Goal: Information Seeking & Learning: Learn about a topic

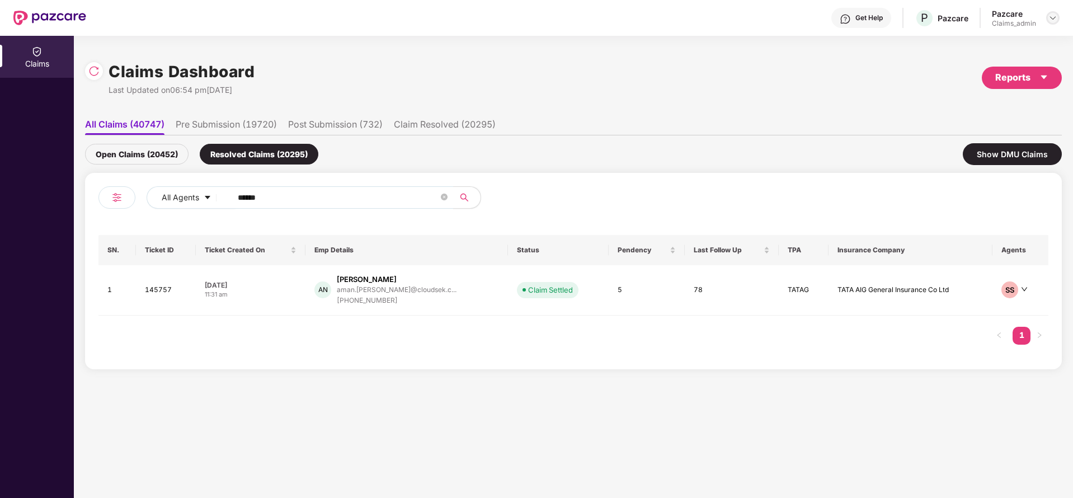
click at [1053, 17] on img at bounding box center [1052, 17] width 9 height 9
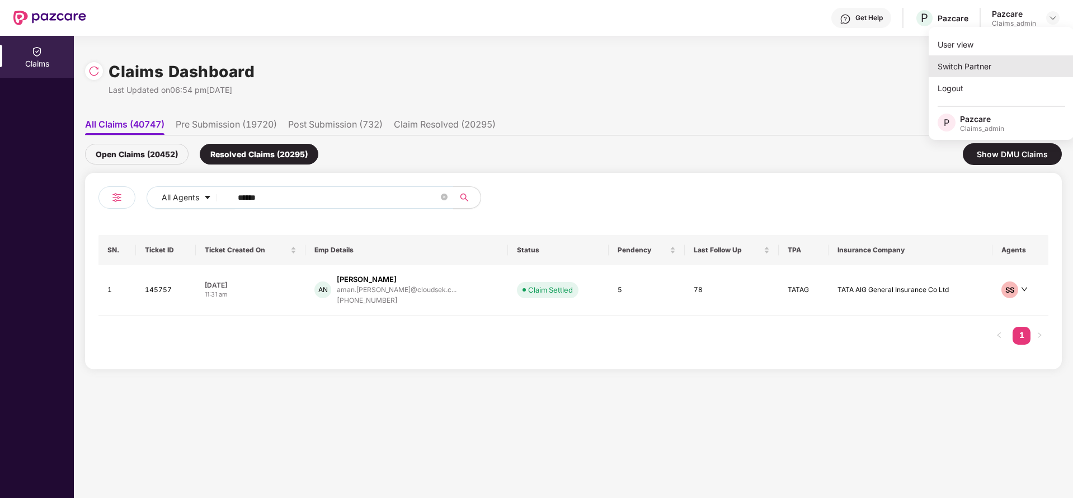
click at [997, 75] on div "Switch Partner" at bounding box center [1000, 66] width 145 height 22
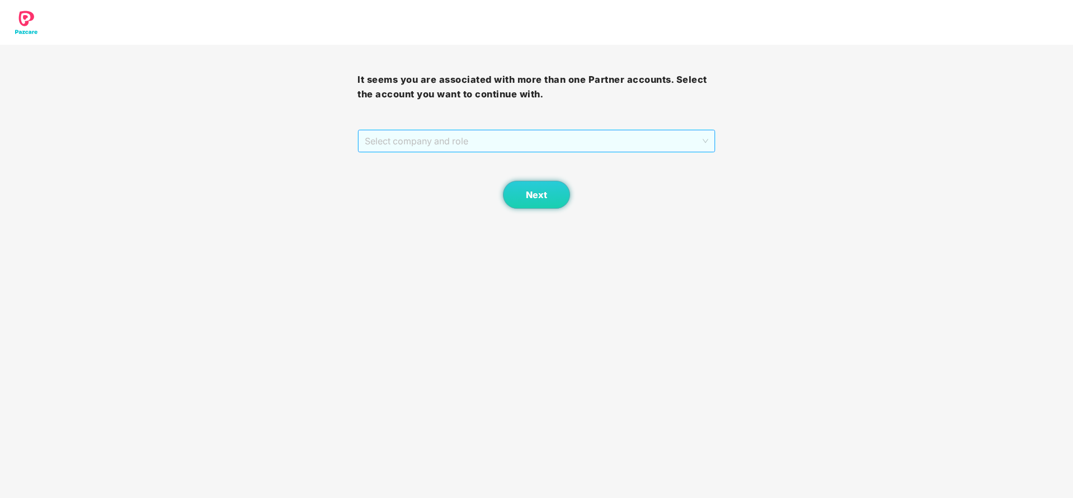
click at [605, 147] on span "Select company and role" at bounding box center [536, 140] width 343 height 21
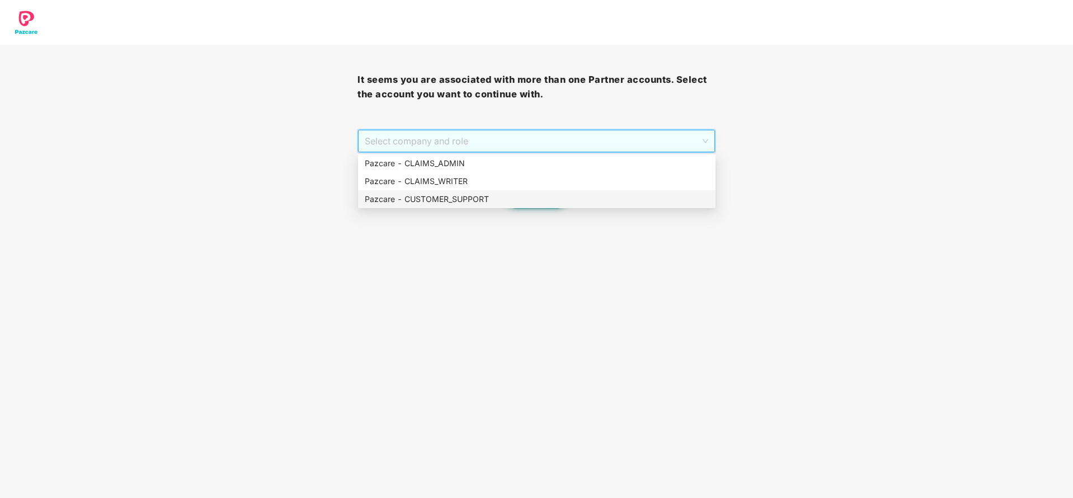
click at [535, 195] on div "Pazcare - CUSTOMER_SUPPORT" at bounding box center [537, 199] width 344 height 12
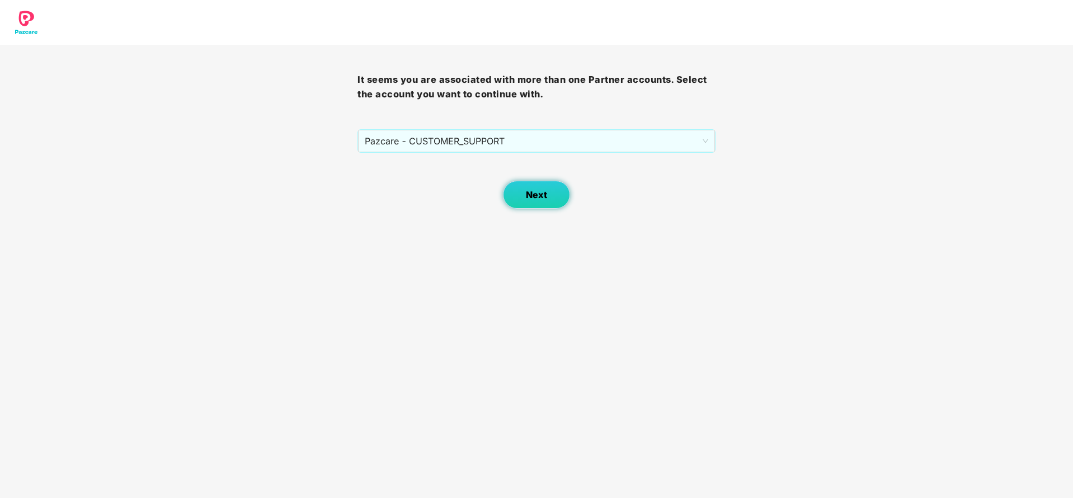
click at [535, 199] on span "Next" at bounding box center [536, 195] width 21 height 11
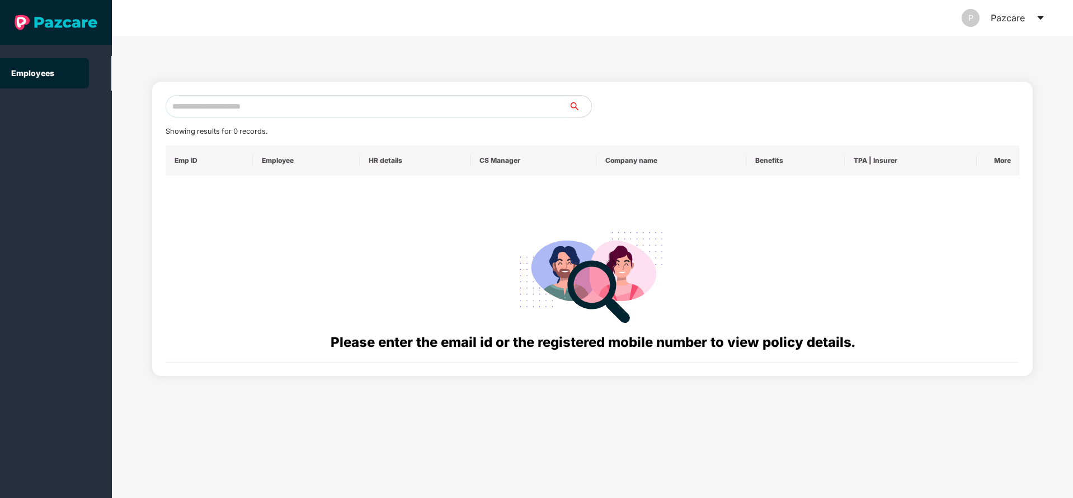
click at [398, 98] on input "text" at bounding box center [367, 106] width 403 height 22
paste input "**********"
type input "**********"
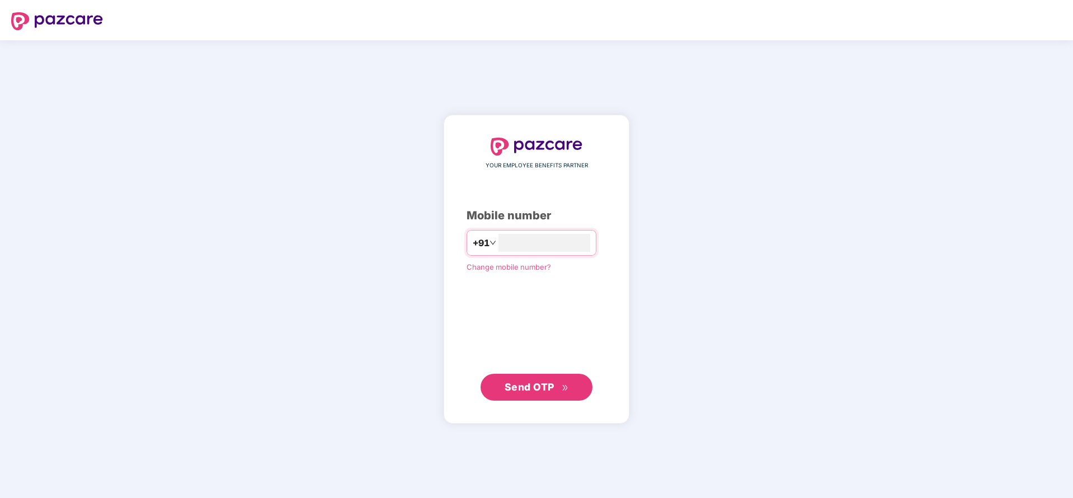
type input "**********"
click at [528, 388] on span "Send OTP" at bounding box center [530, 386] width 50 height 12
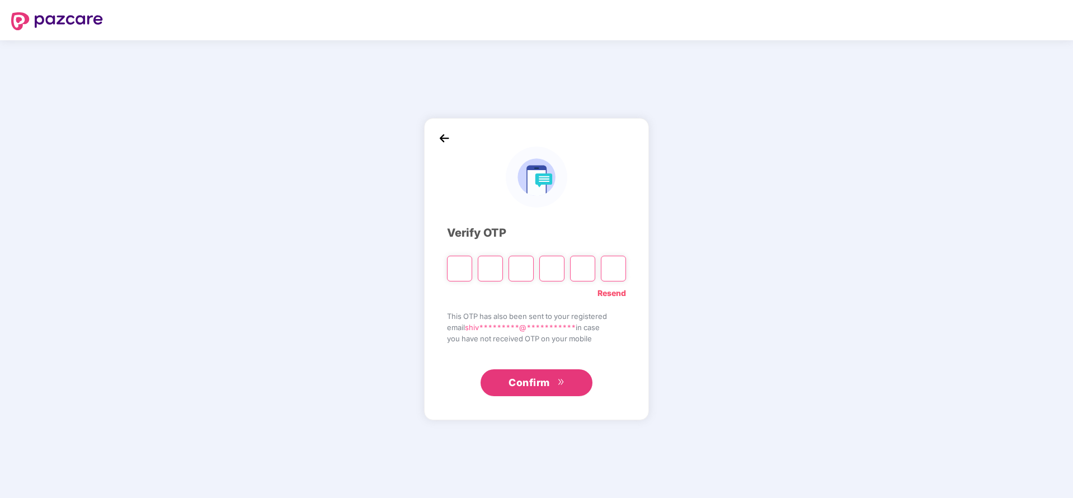
type input "*"
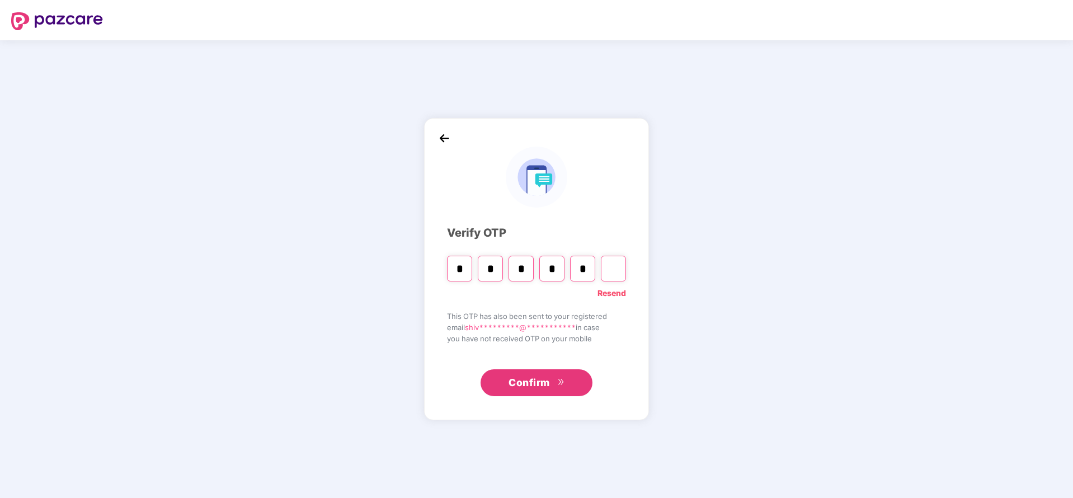
type input "*"
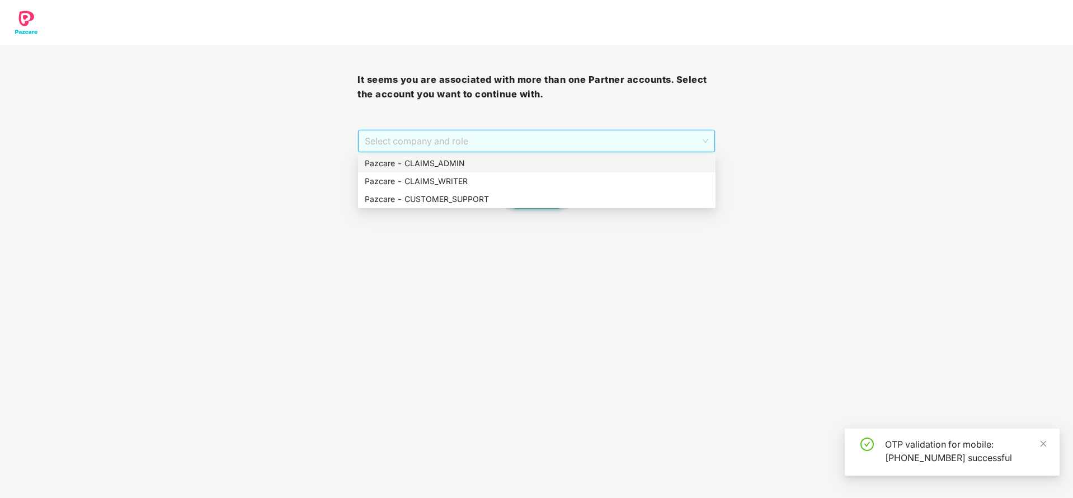
click at [515, 145] on span "Select company and role" at bounding box center [536, 140] width 343 height 21
click at [496, 208] on div "Pazcare - CUSTOMER_SUPPORT" at bounding box center [536, 199] width 357 height 18
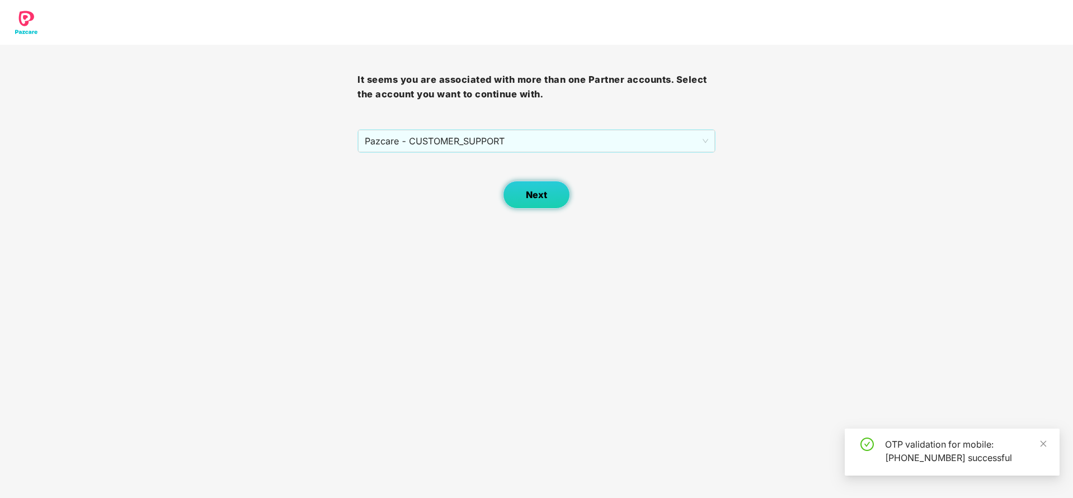
click at [539, 183] on button "Next" at bounding box center [536, 195] width 67 height 28
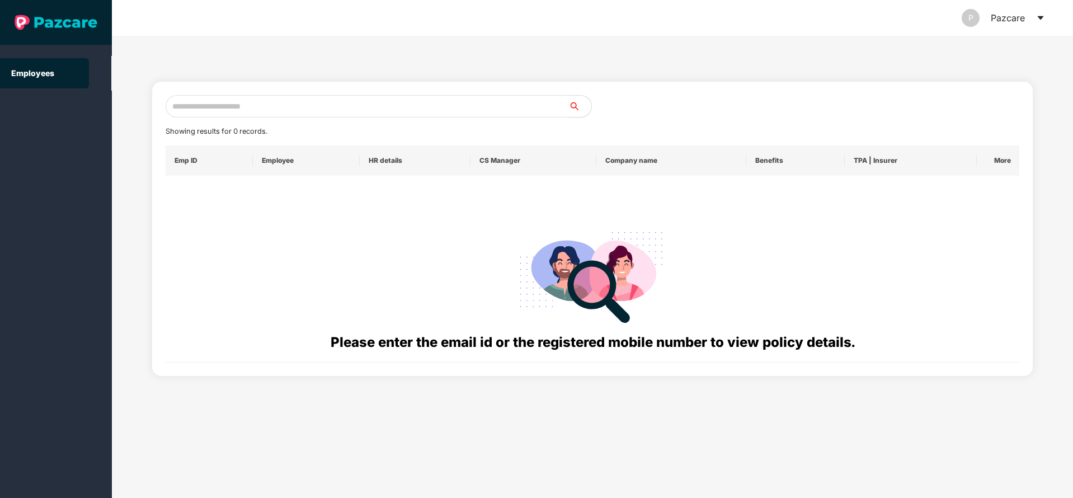
click at [386, 112] on input "text" at bounding box center [367, 106] width 403 height 22
paste input "**********"
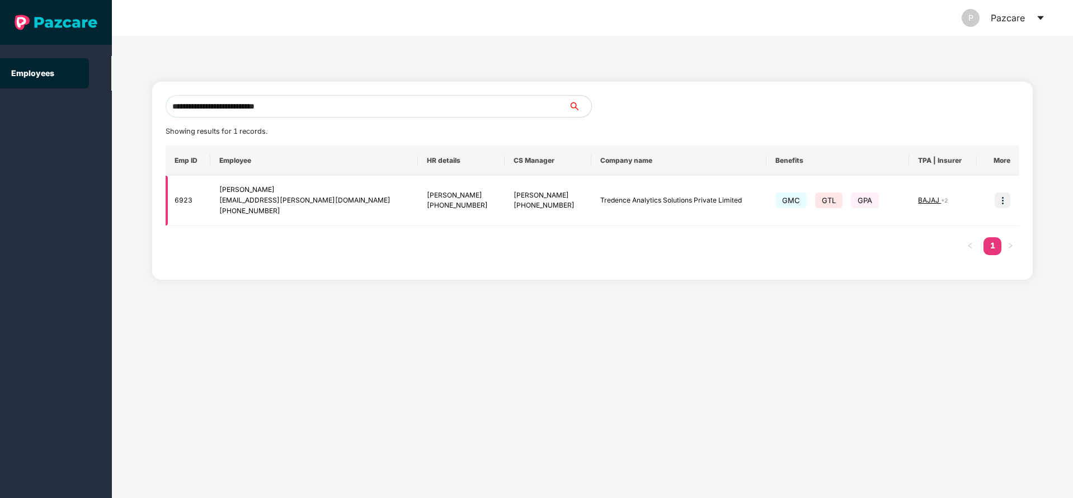
type input "**********"
click at [1003, 196] on img at bounding box center [1002, 200] width 16 height 16
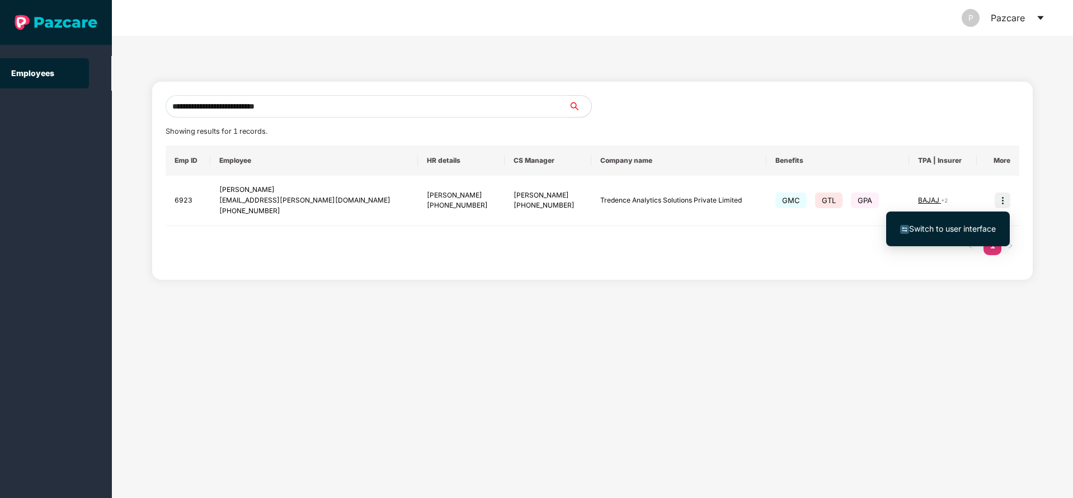
click at [922, 233] on span "Switch to user interface" at bounding box center [952, 229] width 87 height 10
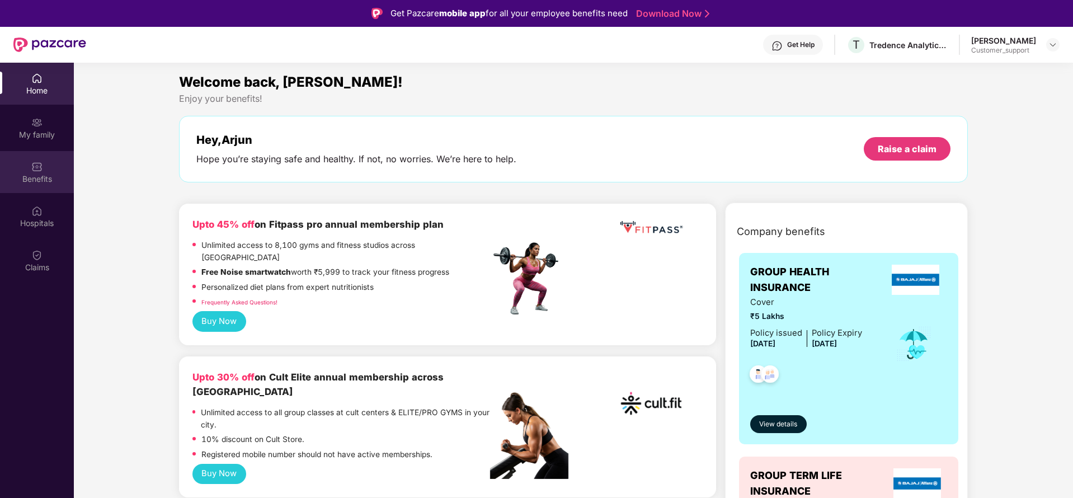
click at [29, 169] on div "Benefits" at bounding box center [37, 172] width 74 height 42
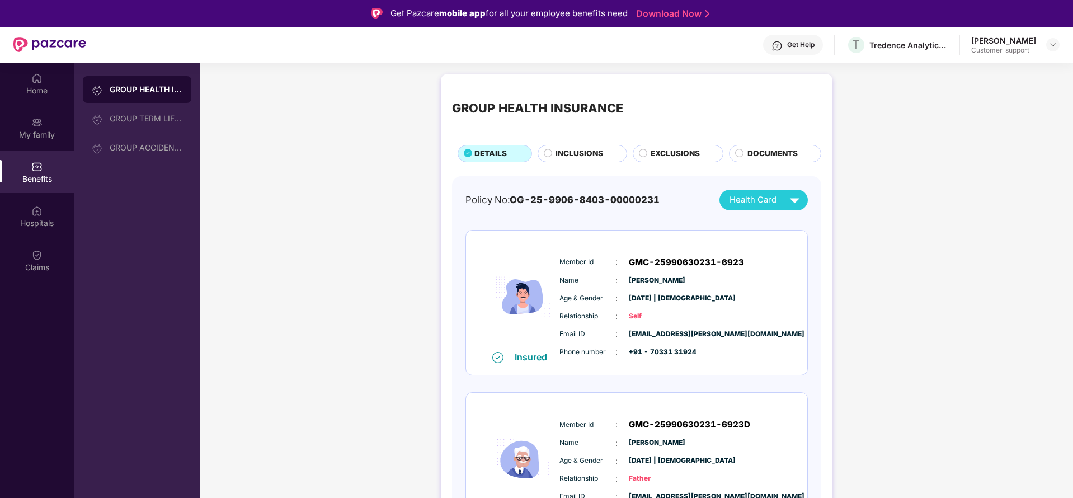
click at [574, 150] on span "INCLUSIONS" at bounding box center [579, 154] width 48 height 12
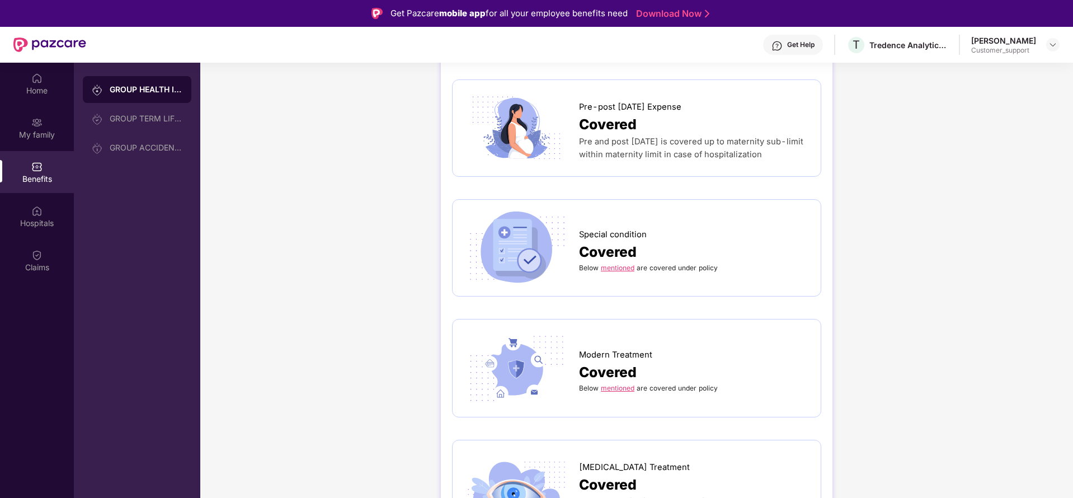
scroll to position [1477, 0]
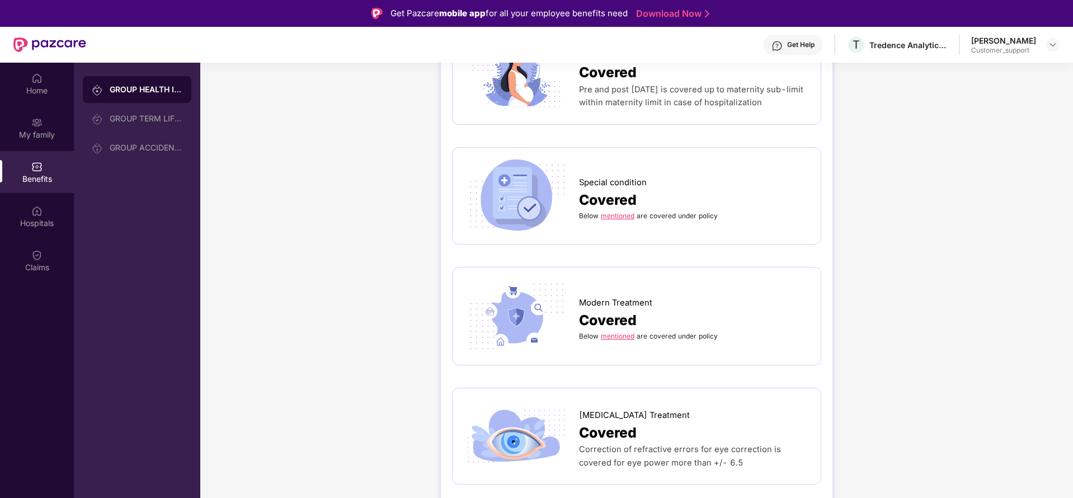
click at [620, 211] on link "mentioned" at bounding box center [618, 215] width 34 height 8
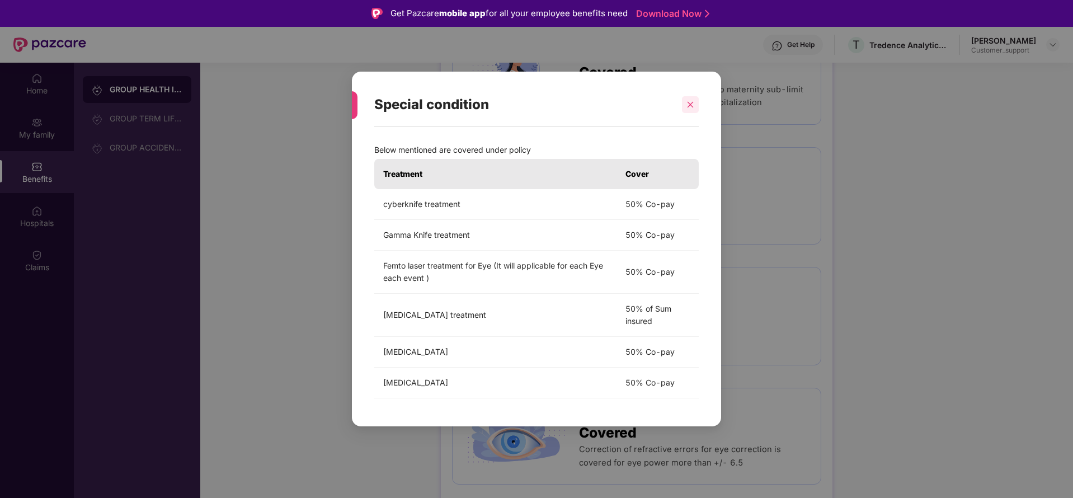
click at [690, 109] on div at bounding box center [690, 104] width 17 height 17
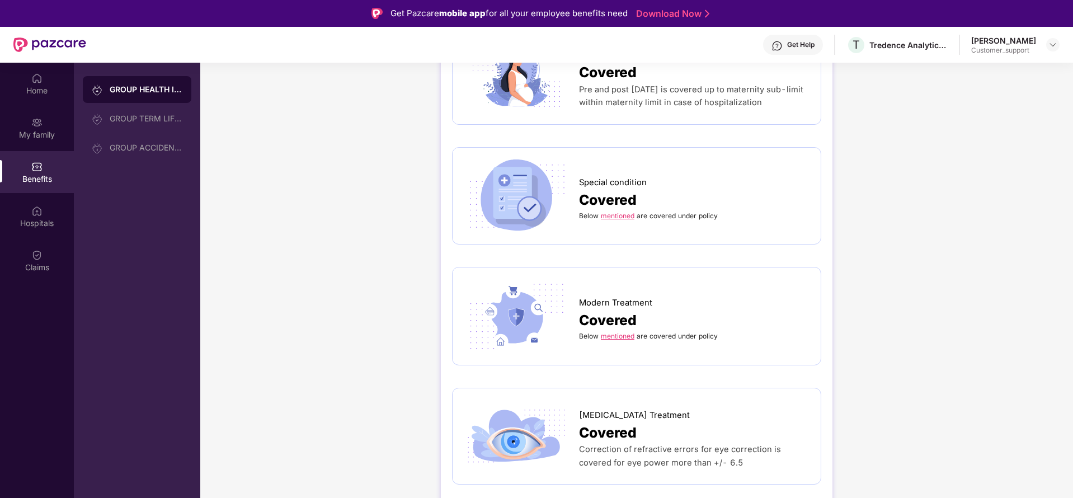
click at [611, 332] on link "mentioned" at bounding box center [618, 336] width 34 height 8
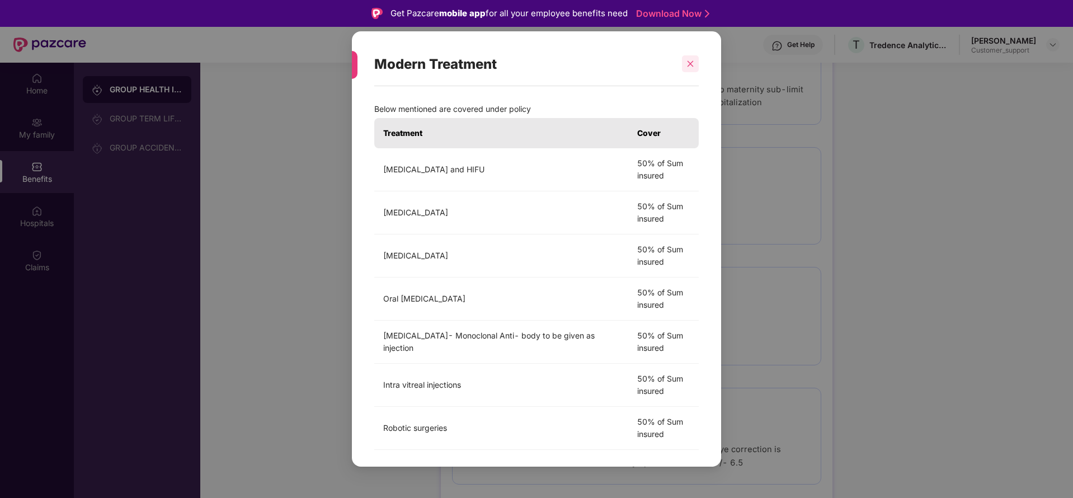
click at [694, 67] on div at bounding box center [690, 63] width 17 height 17
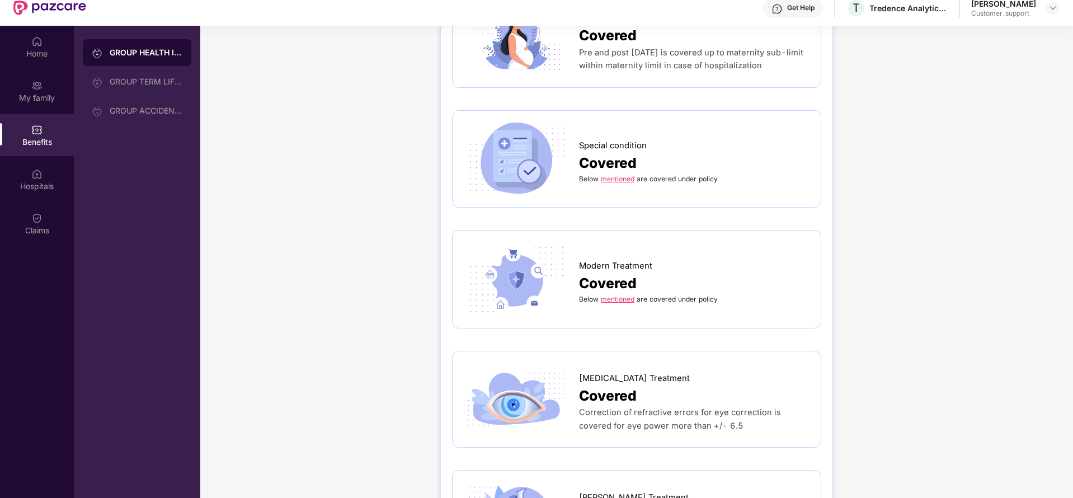
scroll to position [63, 0]
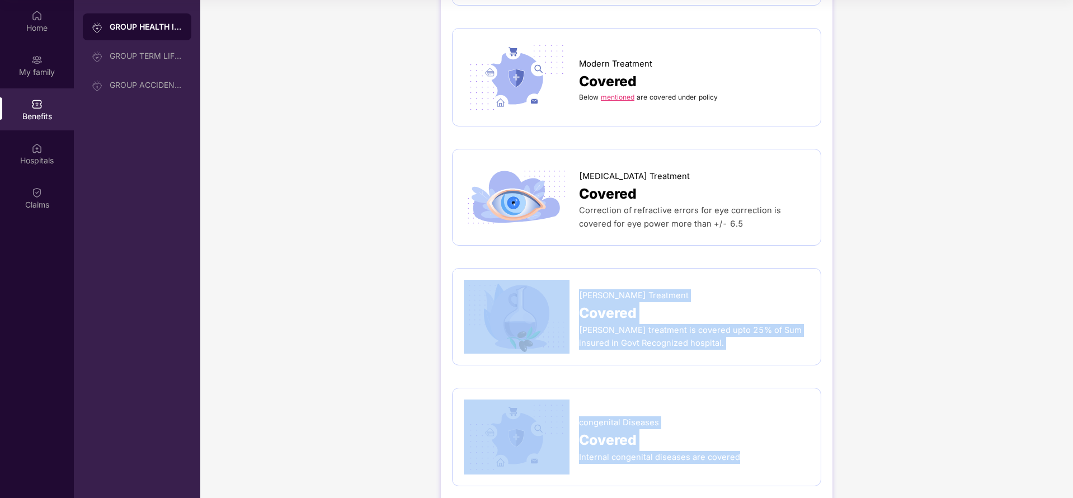
drag, startPoint x: 1071, startPoint y: 390, endPoint x: 1054, endPoint y: 520, distance: 130.3
click at [1054, 435] on html "Get Pazcare mobile app for all your employee benefits need Download Now Get Hel…" at bounding box center [536, 186] width 1073 height 498
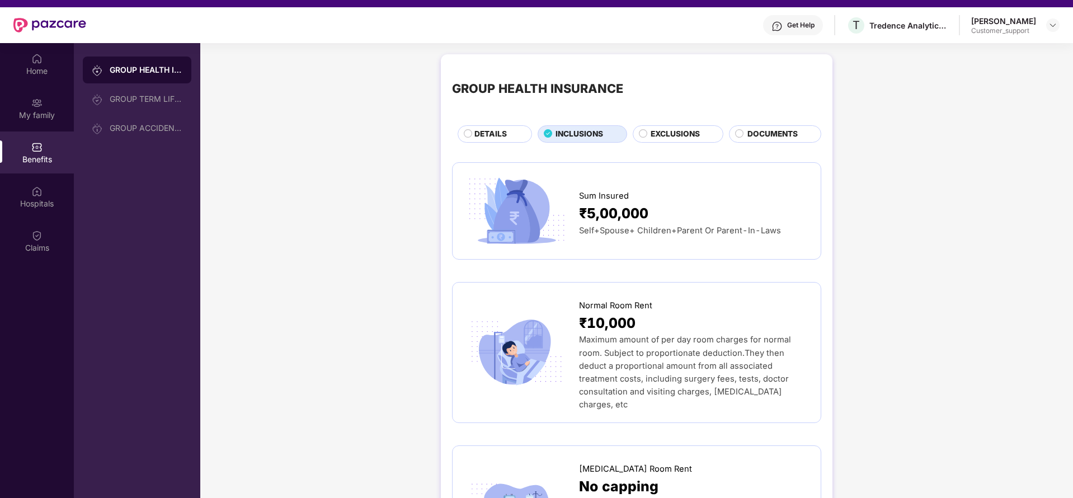
scroll to position [0, 0]
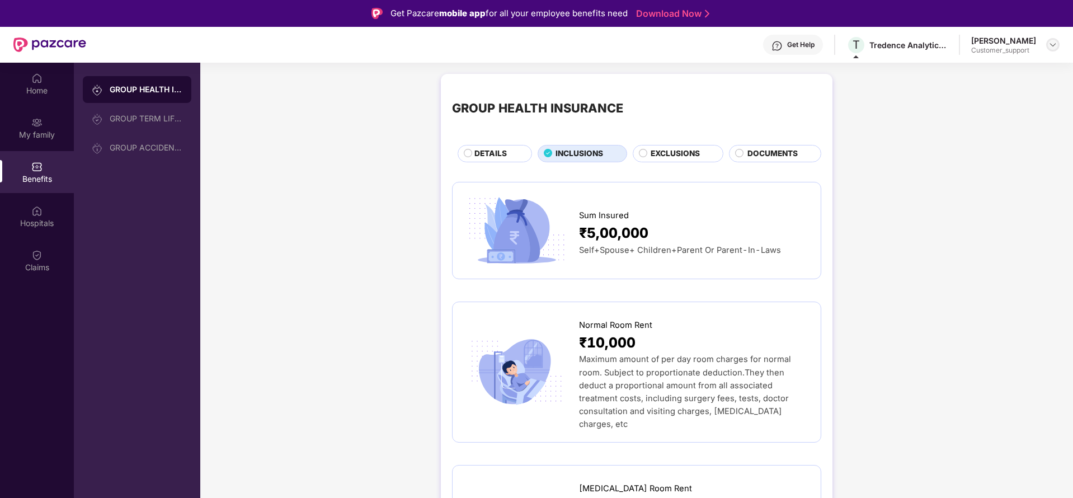
click at [1052, 44] on img at bounding box center [1052, 44] width 9 height 9
click at [984, 67] on div "Switch to support view" at bounding box center [999, 71] width 145 height 22
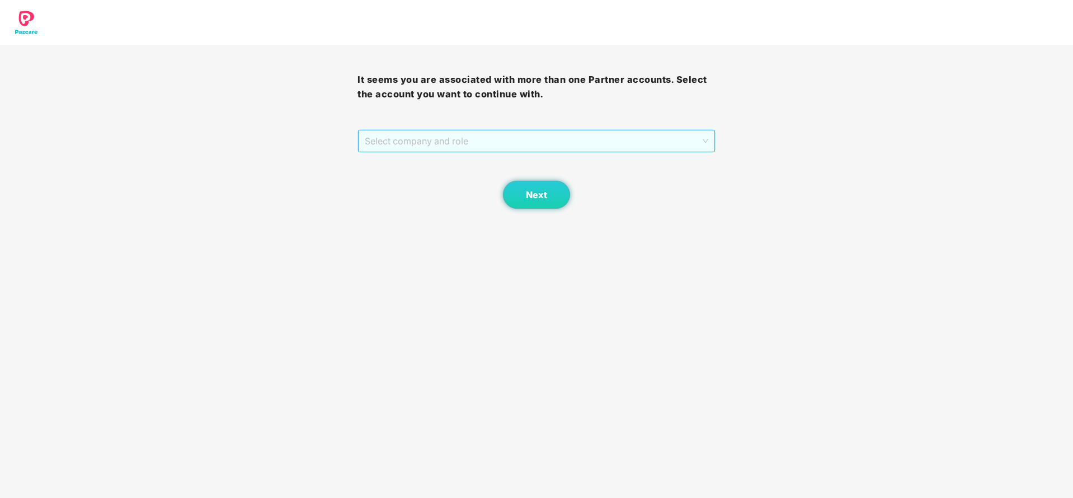
click at [528, 135] on span "Select company and role" at bounding box center [536, 140] width 343 height 21
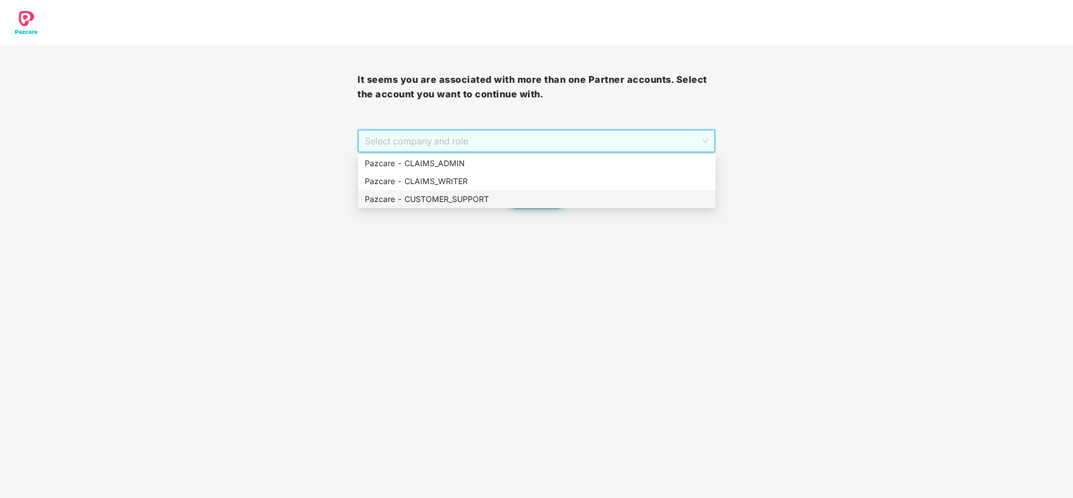
click at [488, 194] on div "Pazcare - CUSTOMER_SUPPORT" at bounding box center [537, 199] width 344 height 12
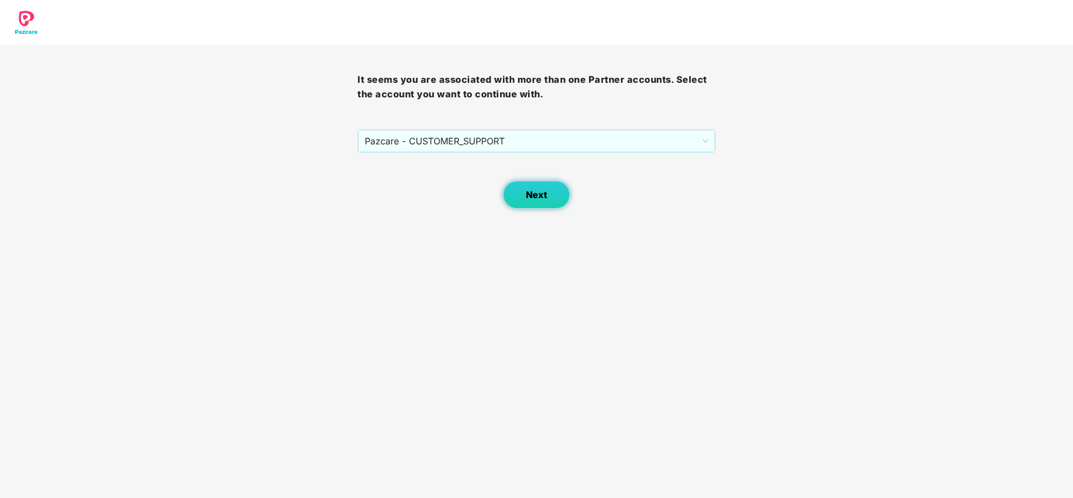
click at [529, 195] on span "Next" at bounding box center [536, 195] width 21 height 11
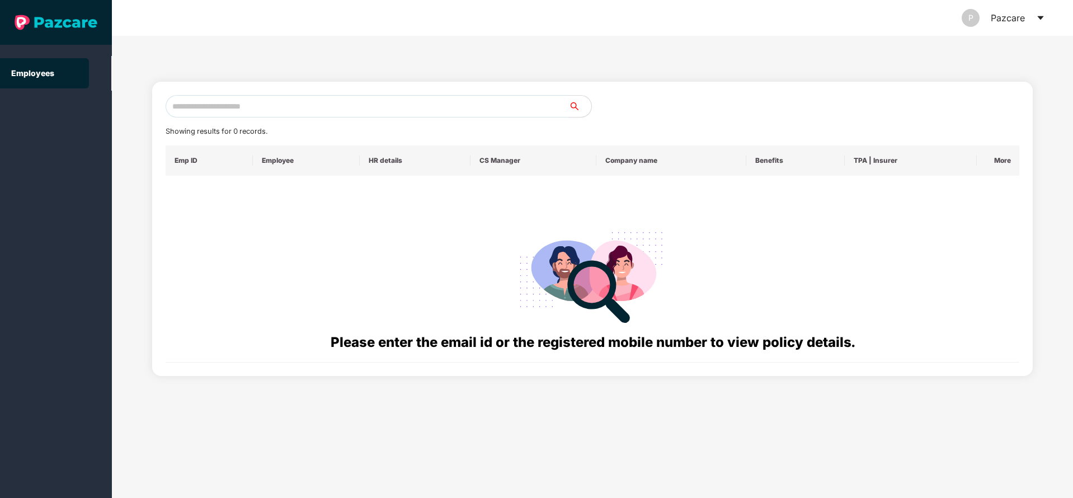
click at [417, 107] on input "text" at bounding box center [367, 106] width 403 height 22
paste input "**********"
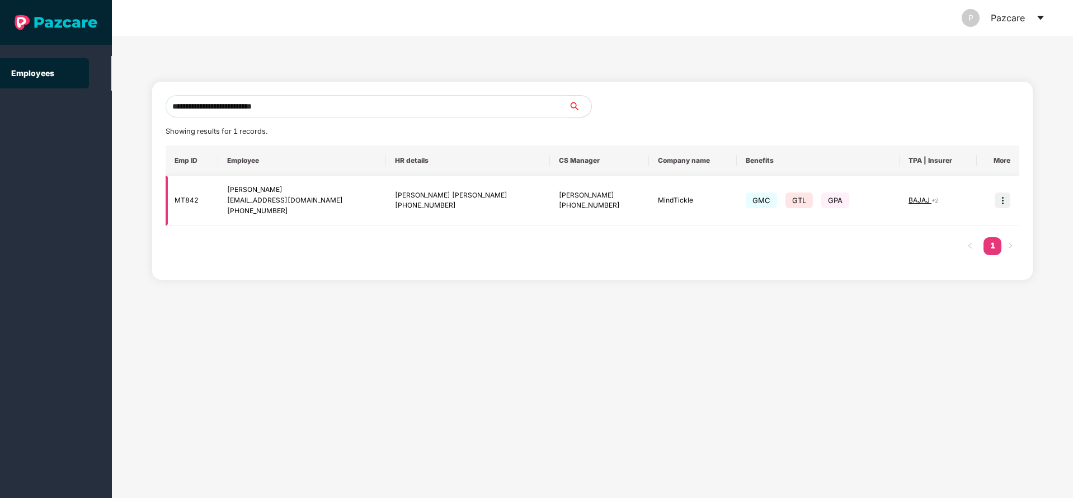
type input "**********"
click at [997, 204] on img at bounding box center [1002, 200] width 16 height 16
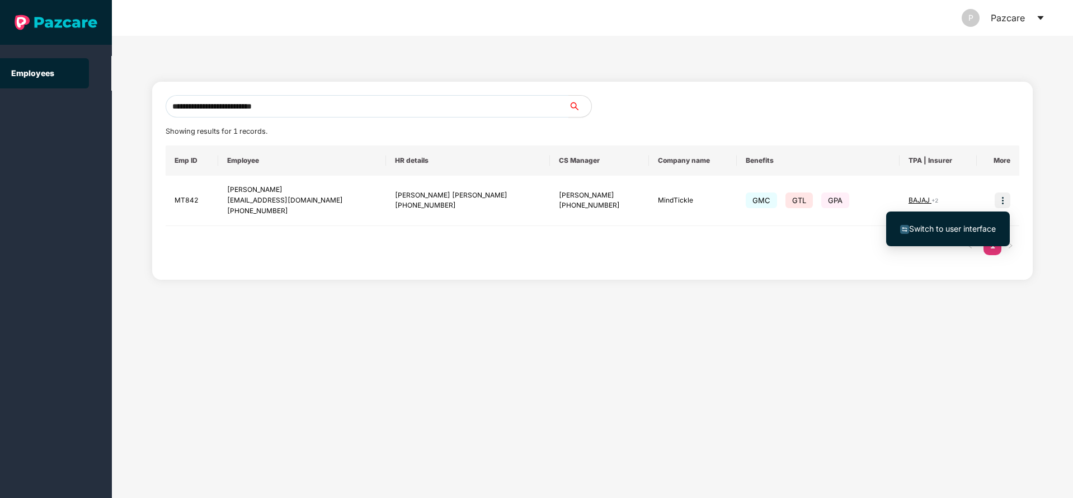
click at [955, 230] on span "Switch to user interface" at bounding box center [952, 229] width 87 height 10
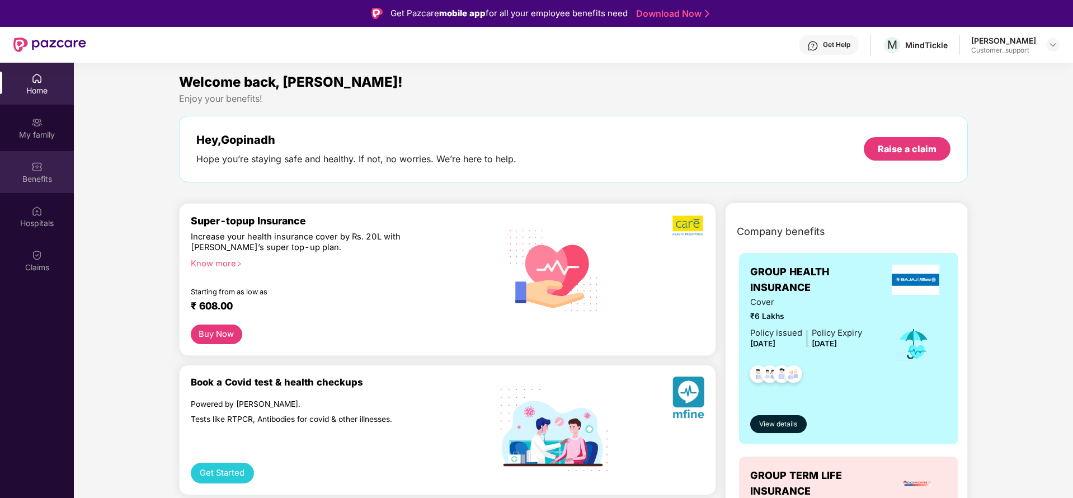
click at [22, 172] on div "Benefits" at bounding box center [37, 172] width 74 height 42
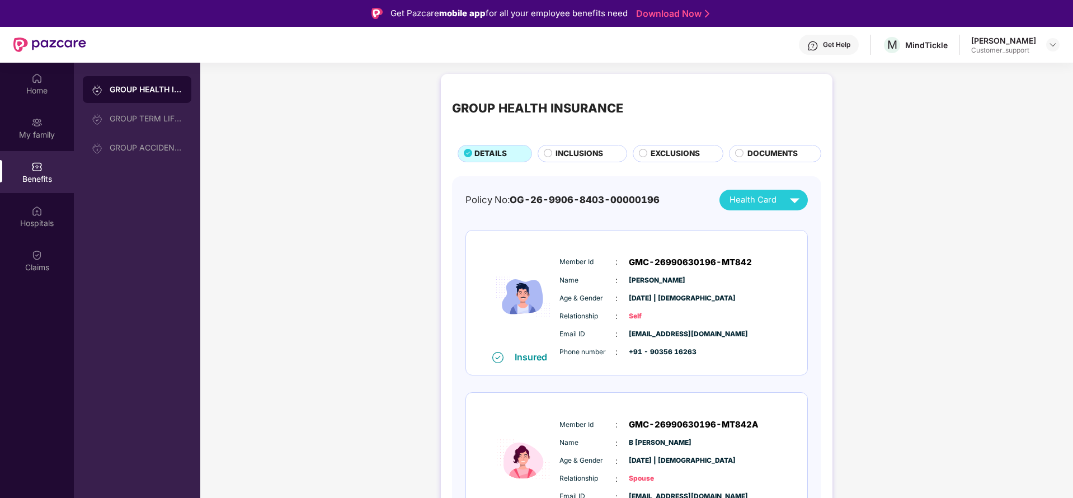
click at [591, 153] on span "INCLUSIONS" at bounding box center [579, 154] width 48 height 12
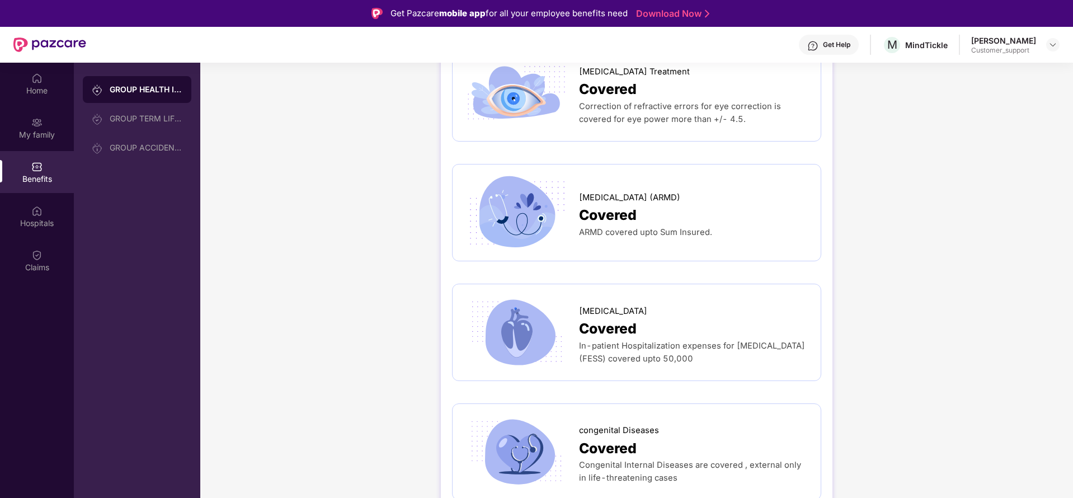
scroll to position [1779, 0]
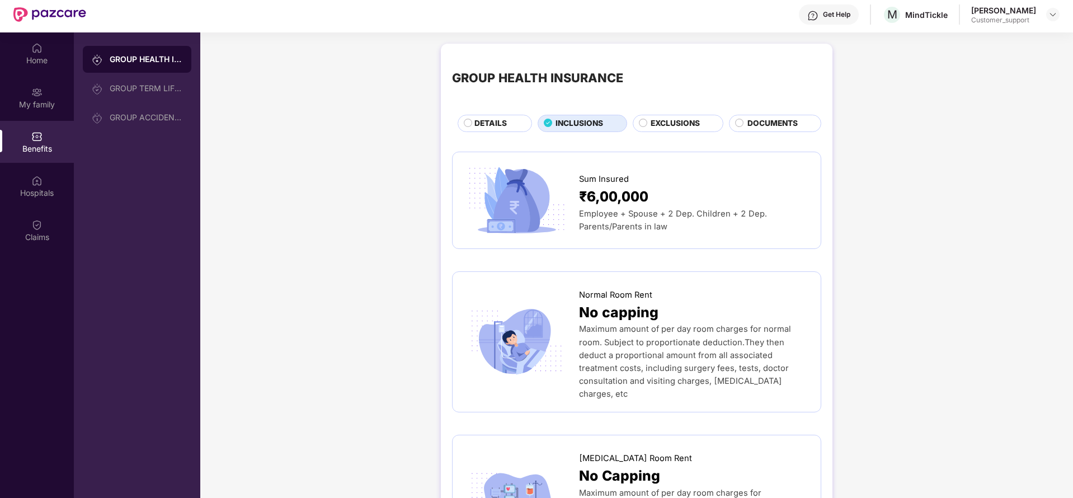
scroll to position [29, 0]
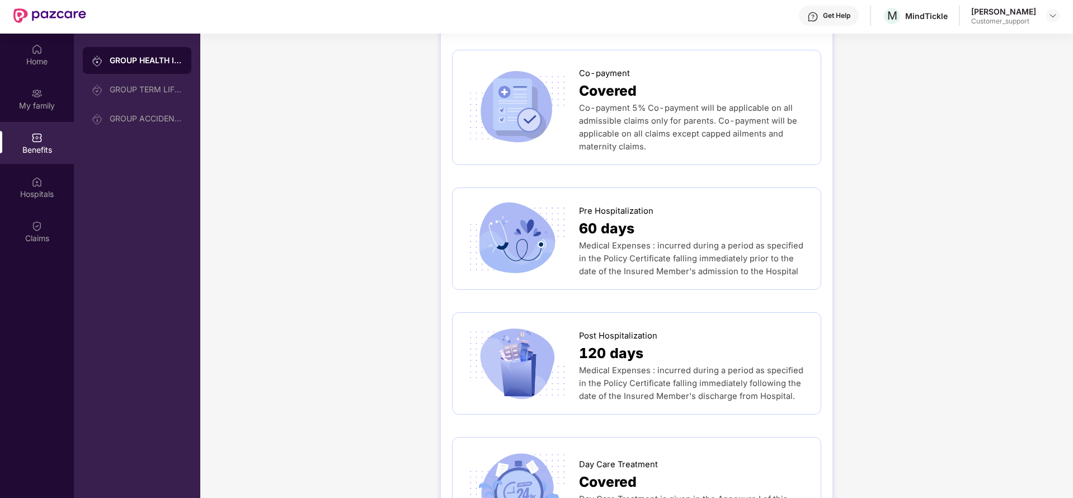
scroll to position [671, 0]
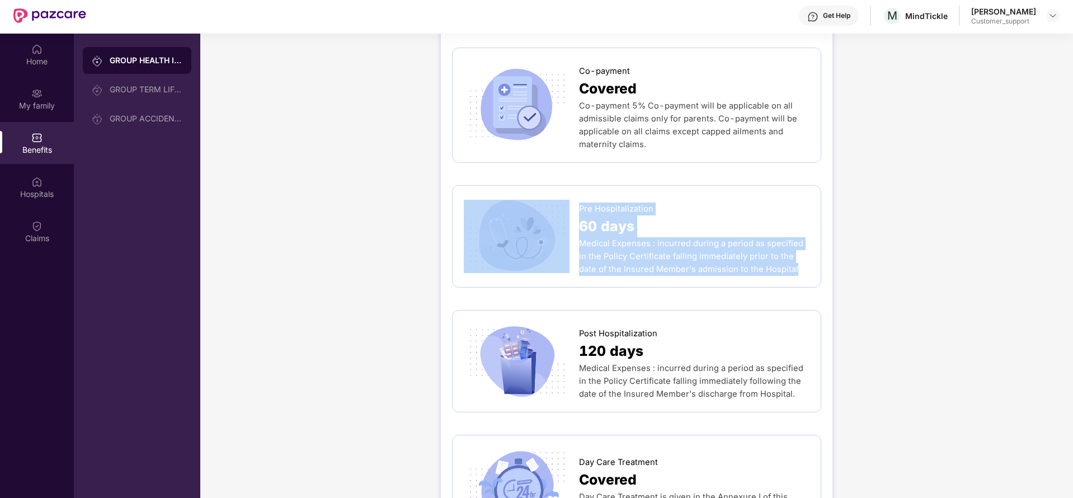
drag, startPoint x: 573, startPoint y: 176, endPoint x: 772, endPoint y: 246, distance: 211.0
click at [772, 246] on div "Pre Hospitalization 60 days Medical Expenses : incurred during a period as spec…" at bounding box center [637, 236] width 346 height 79
copy div "Pre Hospitalization 60 days Medical Expenses : incurred during a period as spec…"
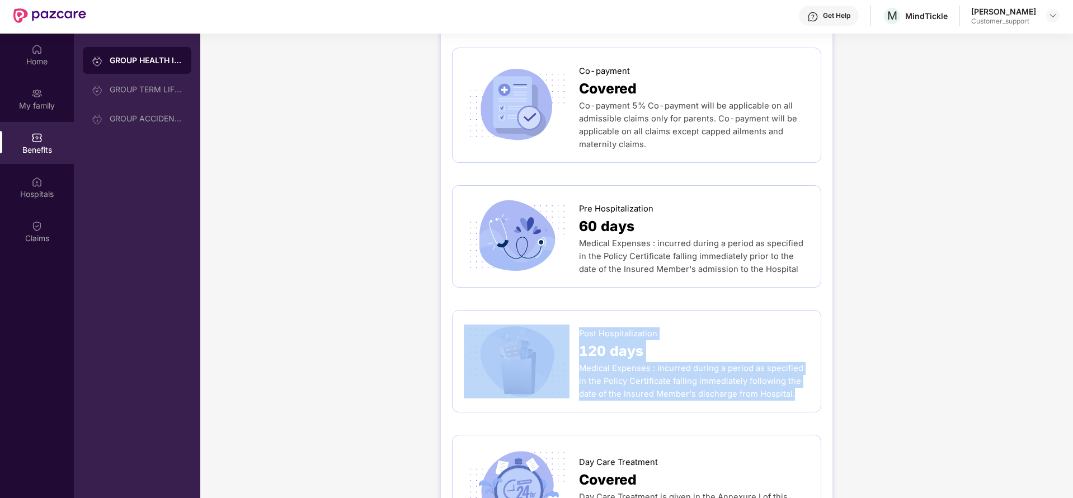
drag, startPoint x: 578, startPoint y: 305, endPoint x: 776, endPoint y: 371, distance: 209.4
click at [776, 371] on div "Post Hospitalization 120 days Medical Expenses : incurred during a period as sp…" at bounding box center [637, 361] width 346 height 79
copy div "Post Hospitalization 120 days Medical Expenses : incurred during a period as sp…"
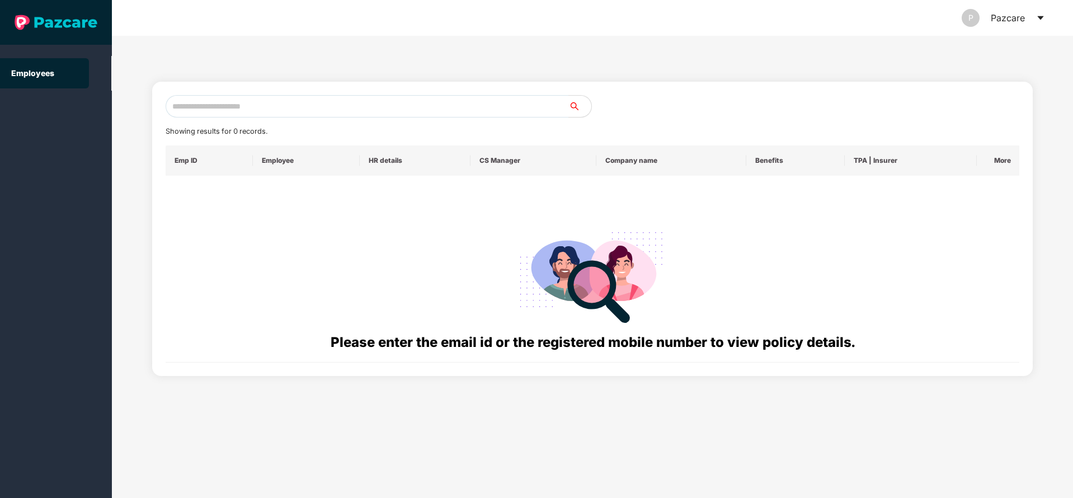
click at [1043, 21] on icon "caret-down" at bounding box center [1040, 17] width 9 height 9
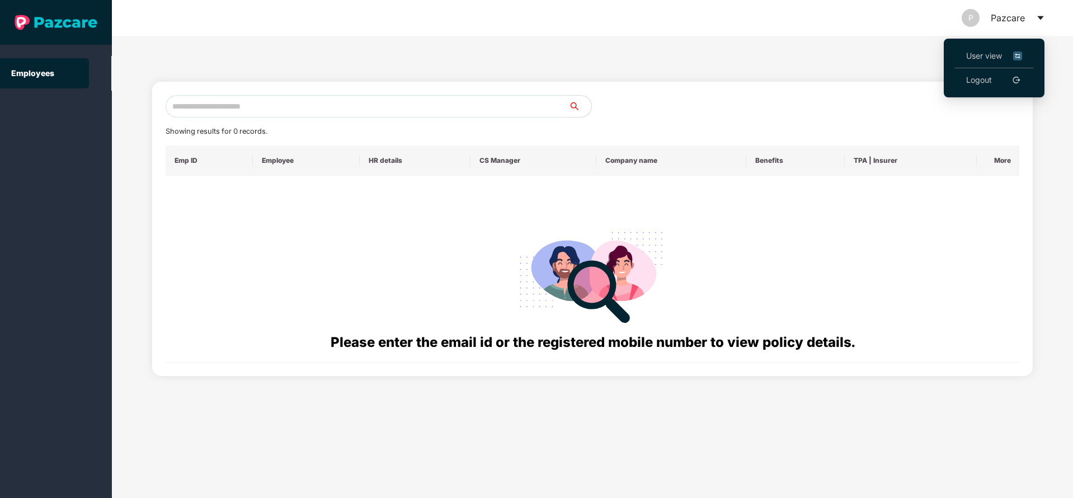
click at [964, 47] on li "User view" at bounding box center [994, 56] width 78 height 24
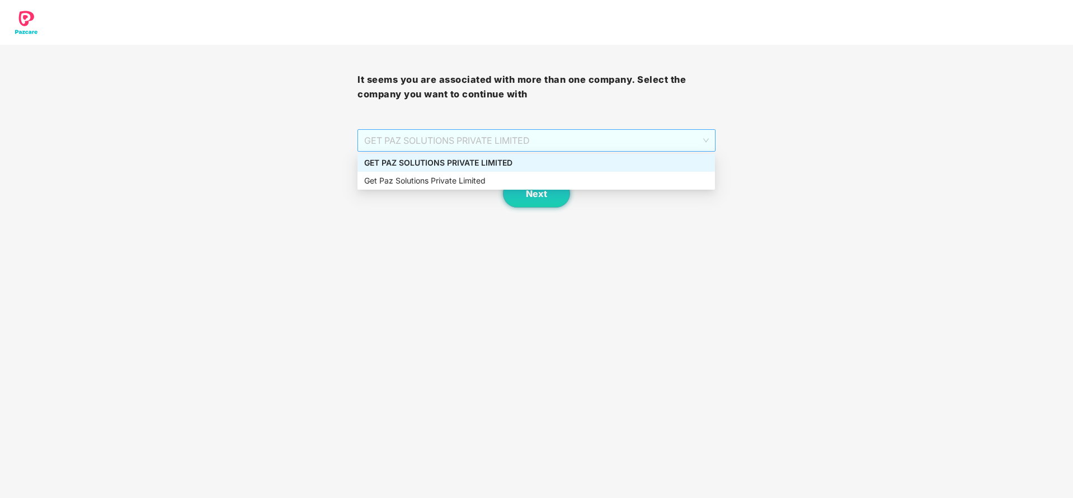
click at [479, 140] on span "GET PAZ SOLUTIONS PRIVATE LIMITED" at bounding box center [536, 140] width 344 height 21
click at [478, 158] on div "GET PAZ SOLUTIONS PRIVATE LIMITED" at bounding box center [536, 163] width 344 height 12
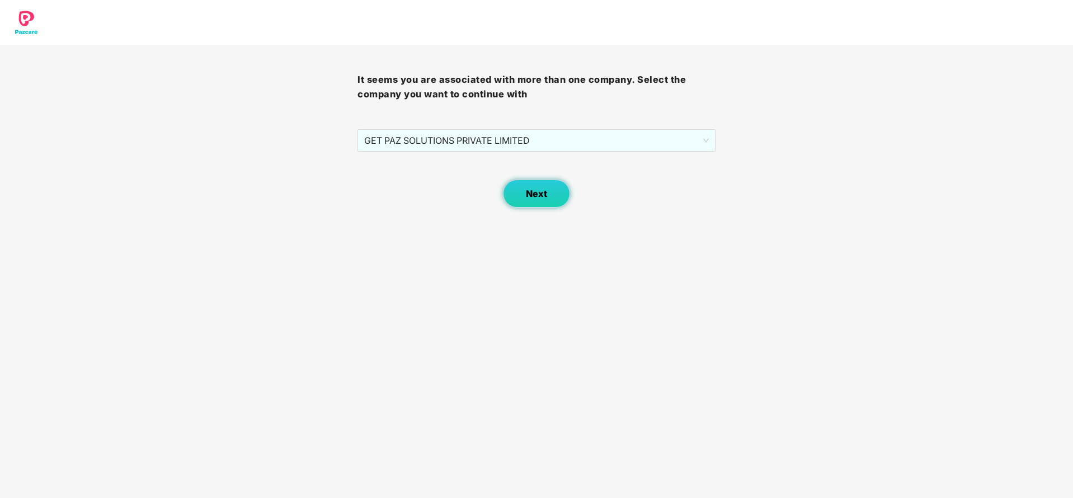
click at [546, 184] on button "Next" at bounding box center [536, 194] width 67 height 28
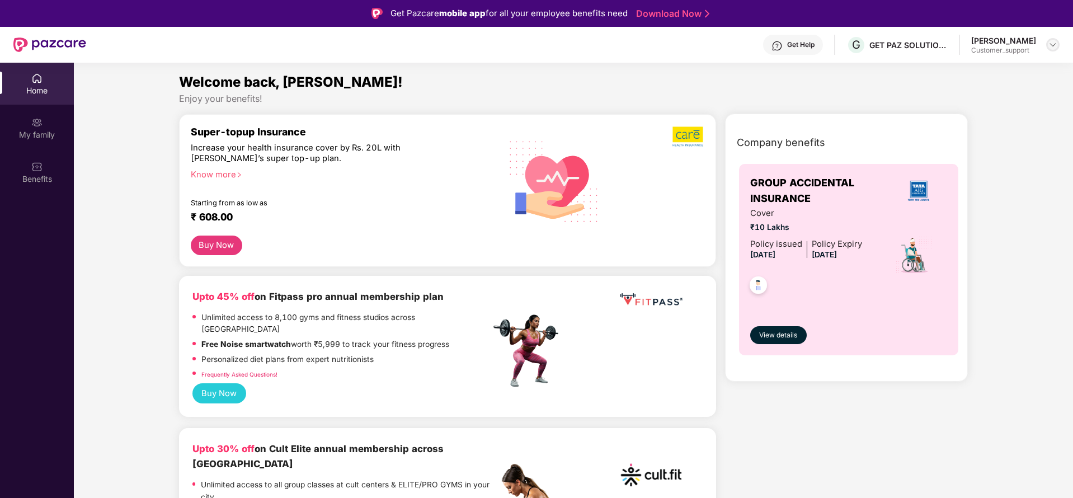
click at [1053, 43] on img at bounding box center [1052, 44] width 9 height 9
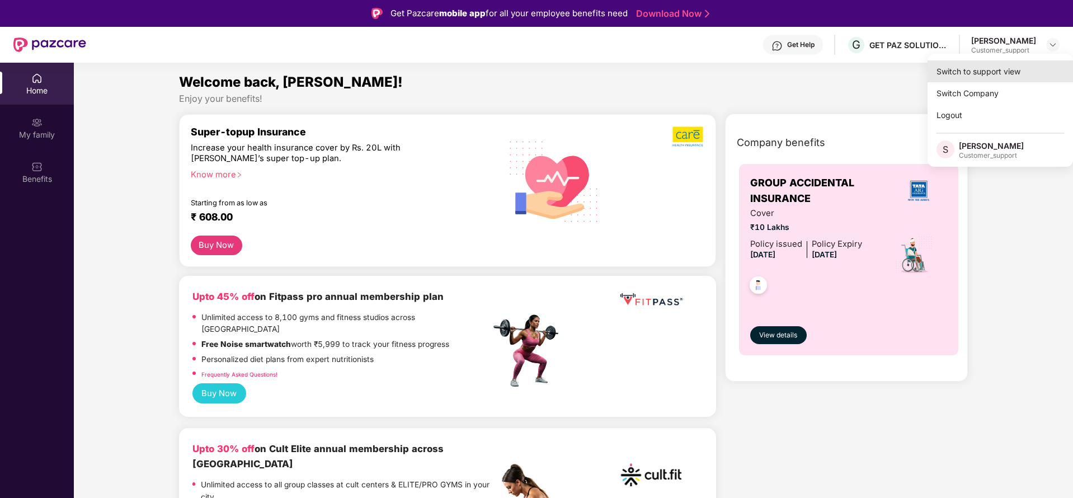
click at [996, 70] on div "Switch to support view" at bounding box center [999, 71] width 145 height 22
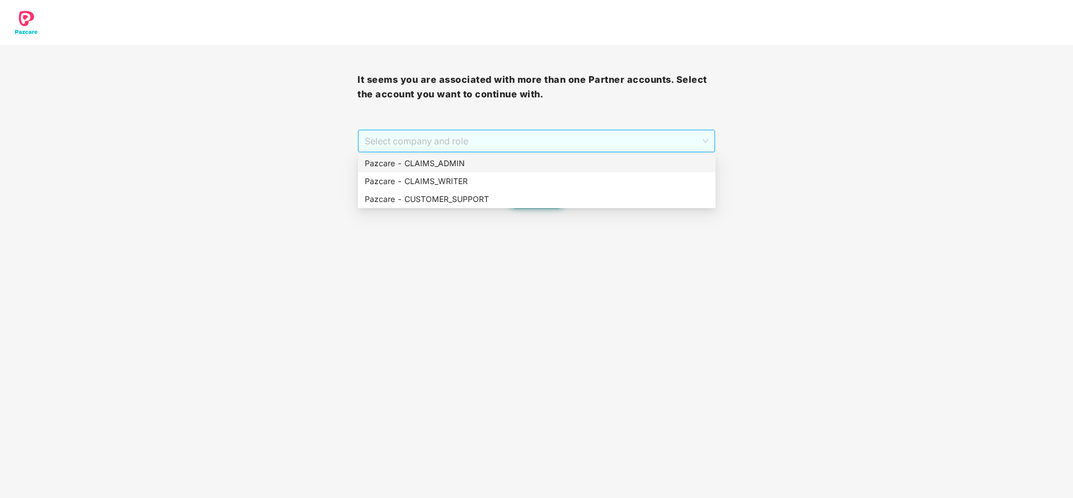
click at [411, 134] on span "Select company and role" at bounding box center [536, 140] width 343 height 21
click at [416, 161] on div "Pazcare - CLAIMS_ADMIN" at bounding box center [537, 163] width 344 height 12
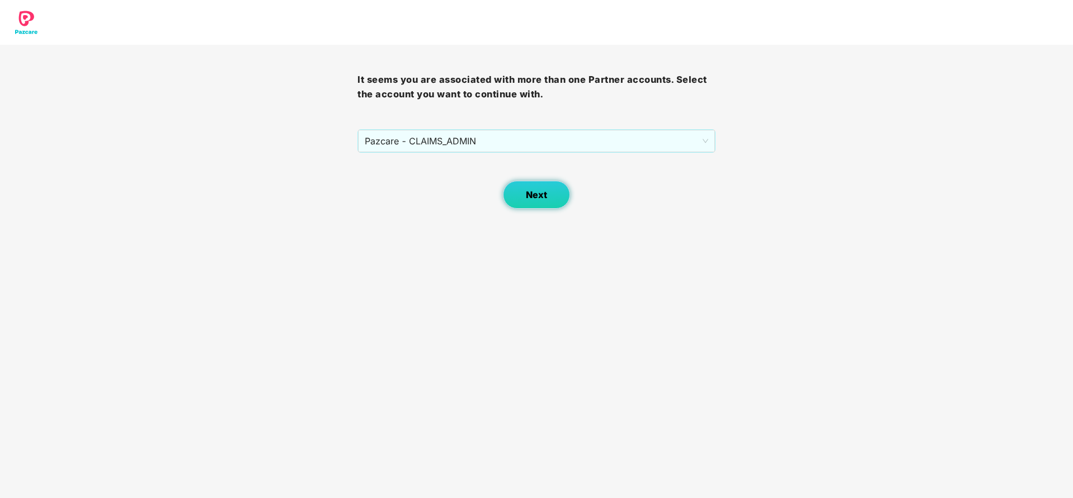
click at [532, 195] on span "Next" at bounding box center [536, 195] width 21 height 11
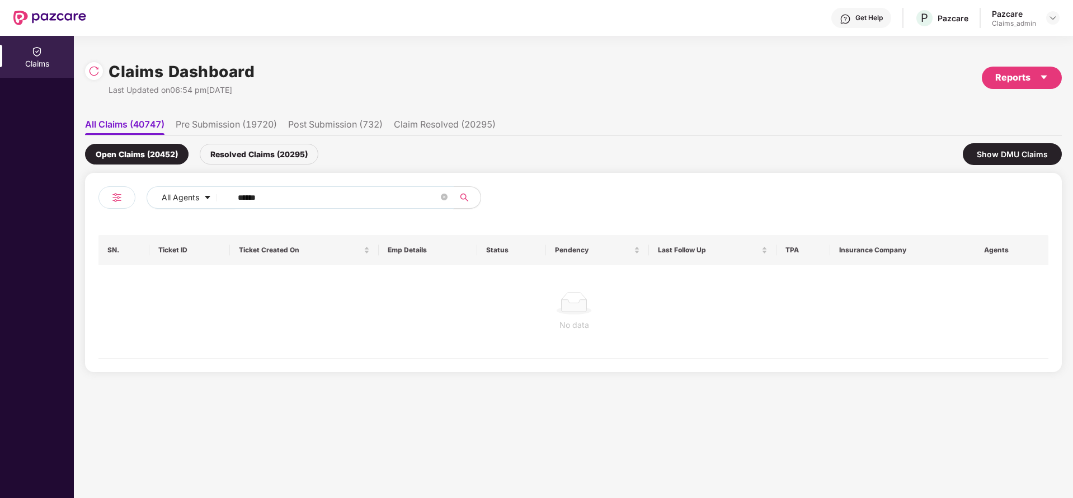
click at [279, 195] on input "******" at bounding box center [338, 197] width 201 height 17
type input "******"
drag, startPoint x: 269, startPoint y: 140, endPoint x: 268, endPoint y: 151, distance: 11.2
click at [268, 151] on div "Open Claims (20452) Resolved Claims (20295) Show DMU Claims" at bounding box center [573, 153] width 977 height 37
click at [268, 151] on div "Resolved Claims (20295)" at bounding box center [259, 154] width 119 height 21
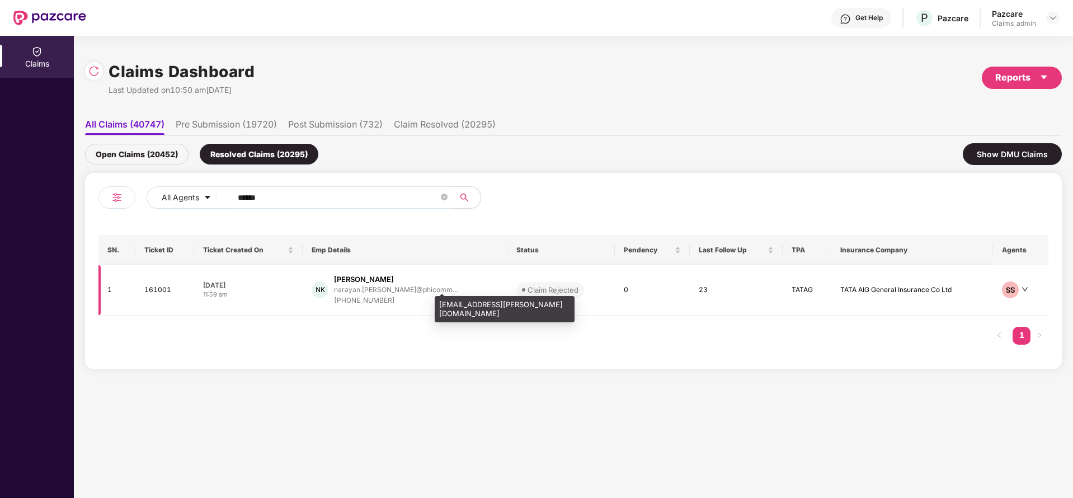
click at [382, 293] on div "narayan.kapase@phicomm..." at bounding box center [396, 289] width 124 height 7
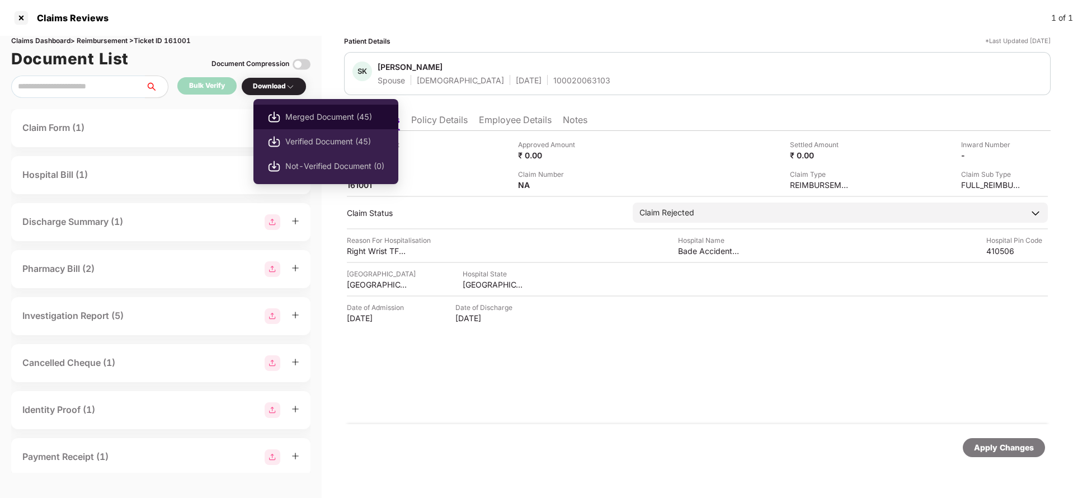
click at [290, 117] on span "Merged Document (45)" at bounding box center [334, 117] width 99 height 12
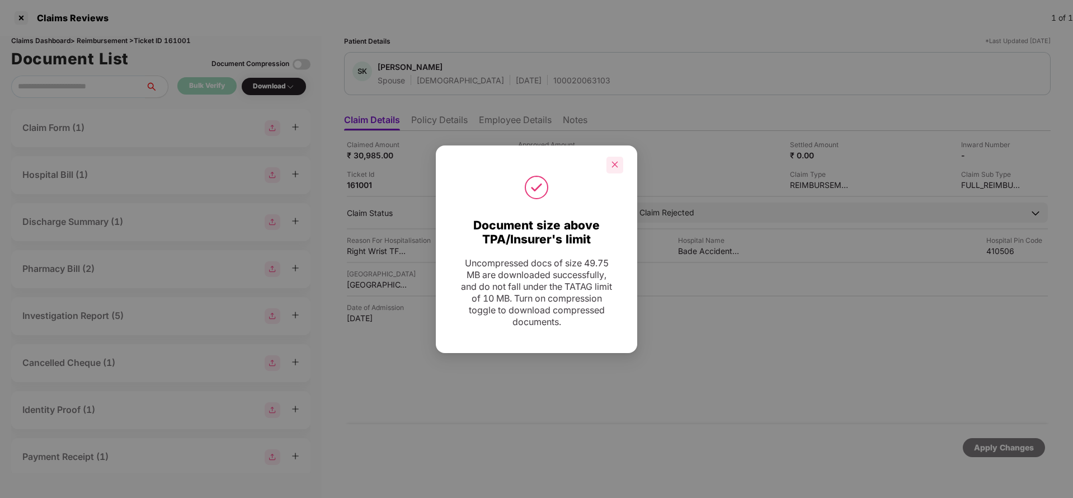
click at [612, 167] on icon "close" at bounding box center [615, 165] width 8 height 8
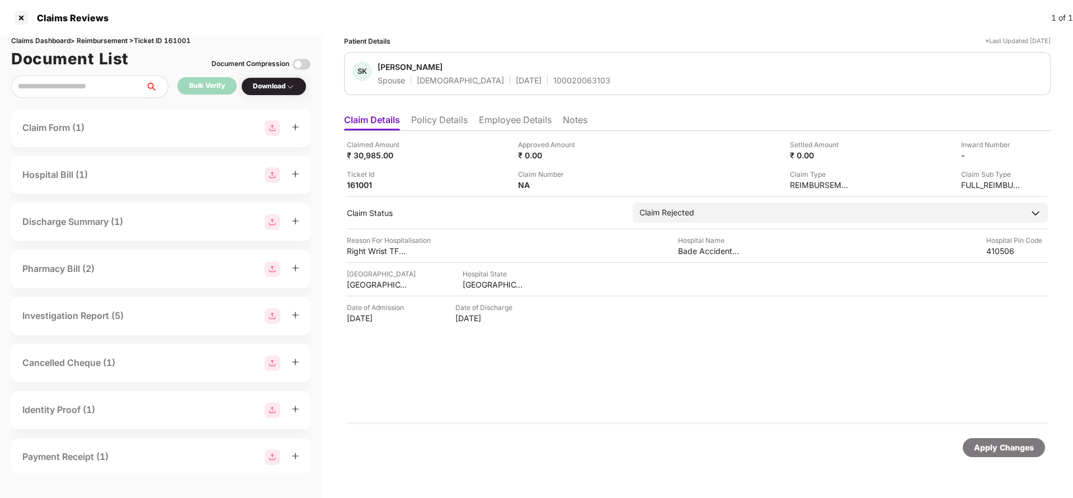
click at [464, 116] on li "Policy Details" at bounding box center [439, 122] width 56 height 16
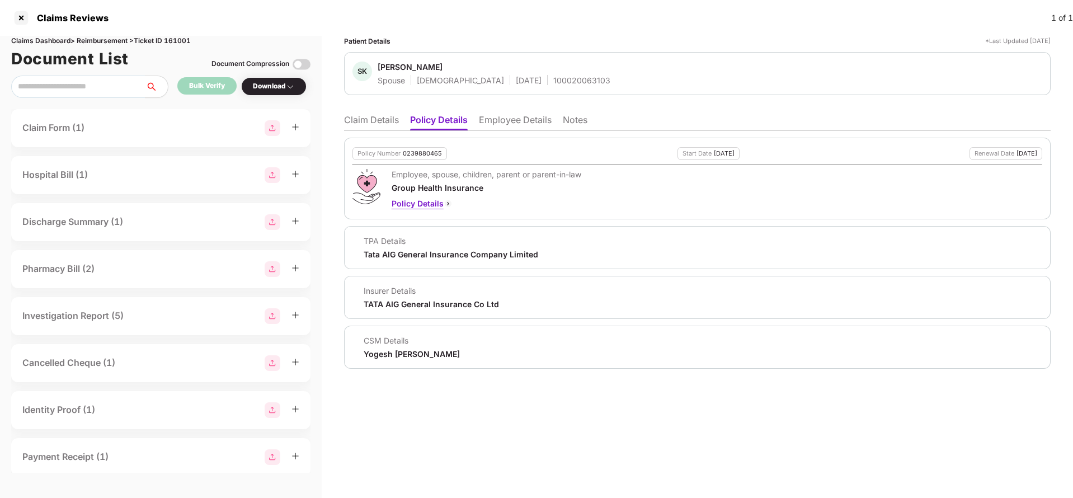
click at [421, 208] on div "Policy Details" at bounding box center [487, 203] width 190 height 12
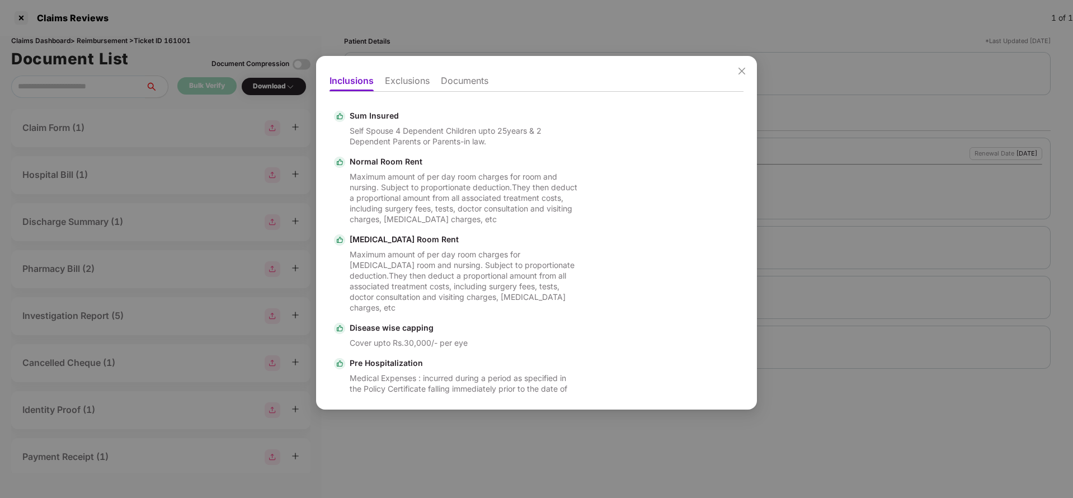
drag, startPoint x: 406, startPoint y: 72, endPoint x: 408, endPoint y: 82, distance: 10.2
click at [408, 82] on ul "Inclusions Exclusions Documents" at bounding box center [536, 80] width 414 height 22
click at [408, 82] on li "Exclusions" at bounding box center [407, 83] width 45 height 16
